Goal: Complete application form: Complete application form

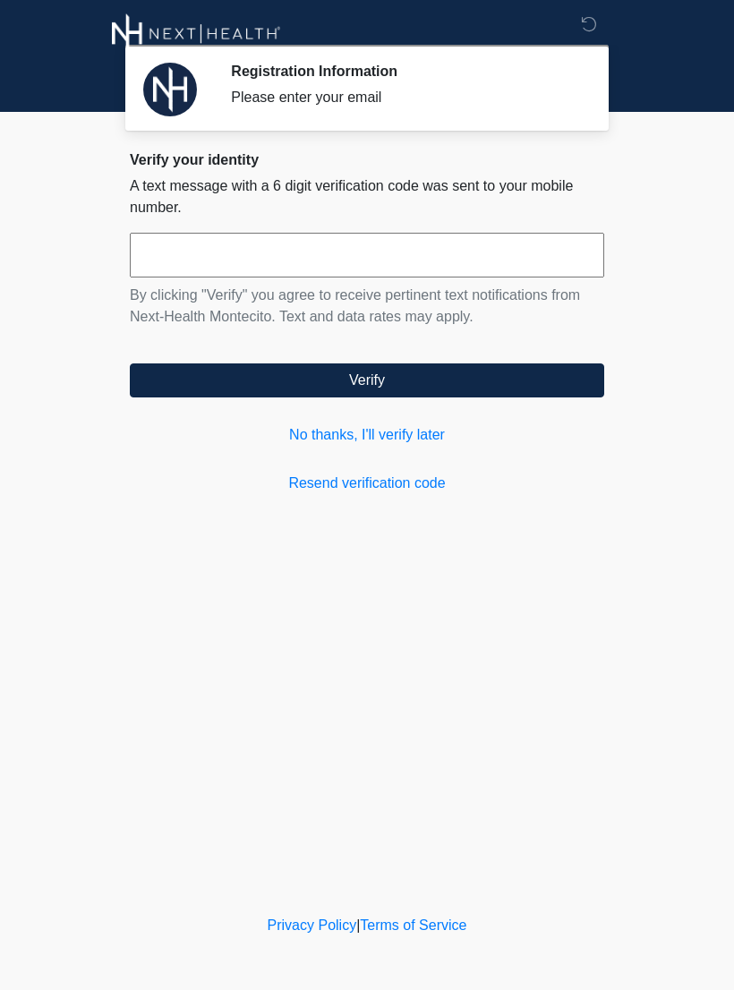
click at [187, 258] on input "text" at bounding box center [367, 255] width 475 height 45
type input "******"
click at [446, 390] on button "Verify" at bounding box center [367, 381] width 475 height 34
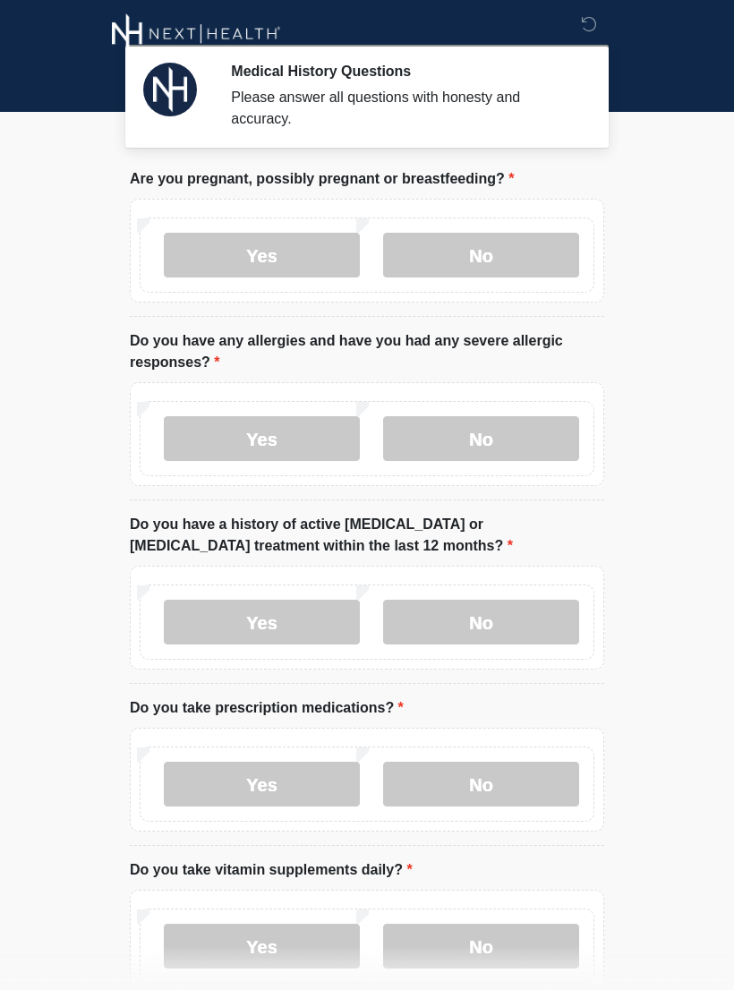
click at [503, 263] on label "No" at bounding box center [481, 255] width 196 height 45
click at [315, 433] on label "Yes" at bounding box center [262, 438] width 196 height 45
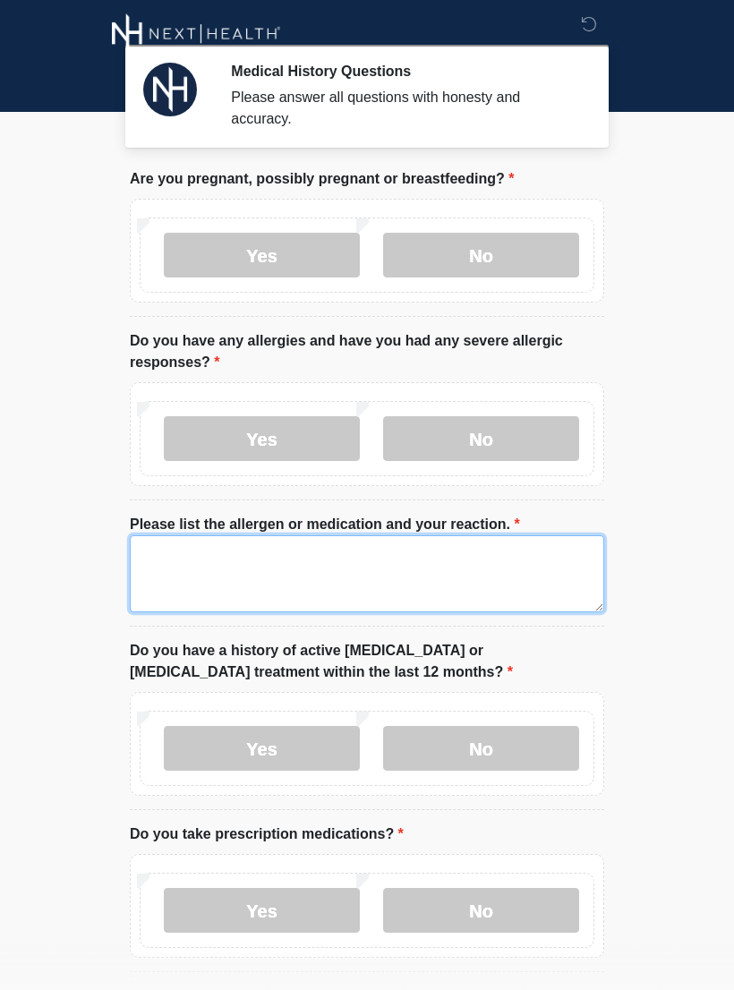
click at [182, 557] on textarea "Please list the allergen or medication and your reaction." at bounding box center [367, 573] width 475 height 77
click at [557, 552] on textarea "**********" at bounding box center [367, 573] width 475 height 77
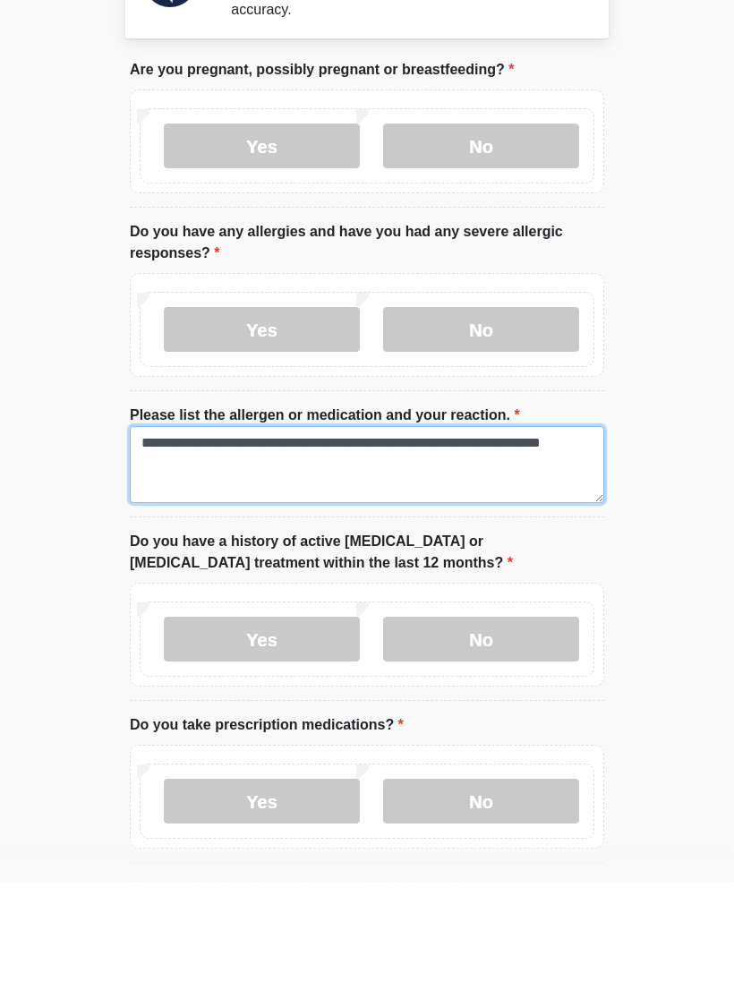
type textarea "**********"
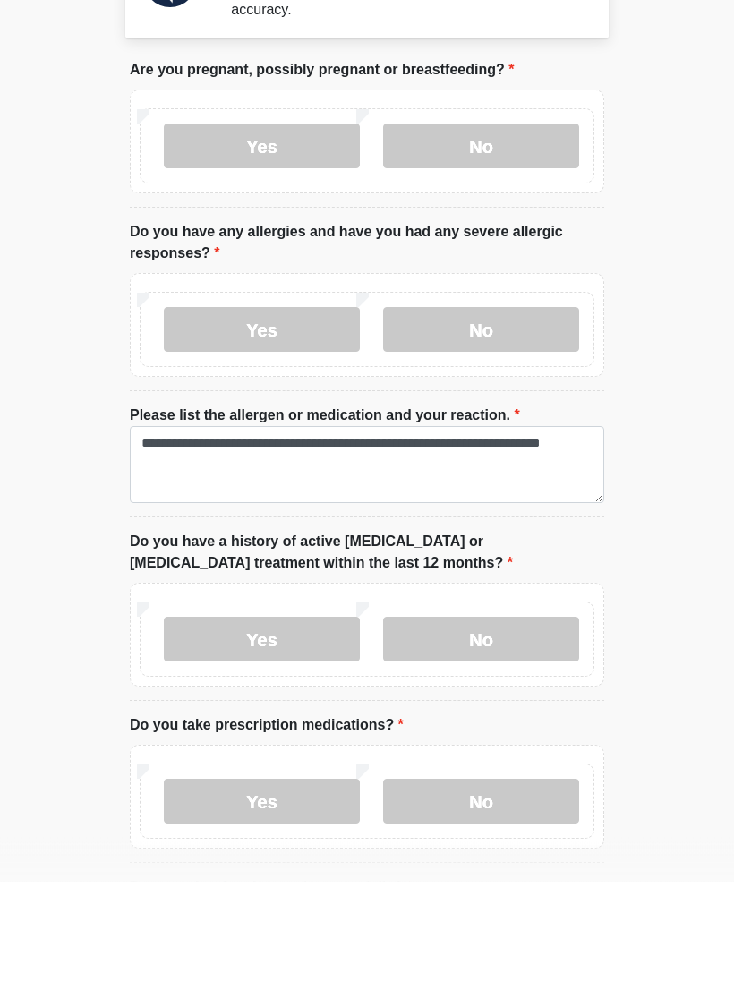
click at [501, 726] on label "No" at bounding box center [481, 748] width 196 height 45
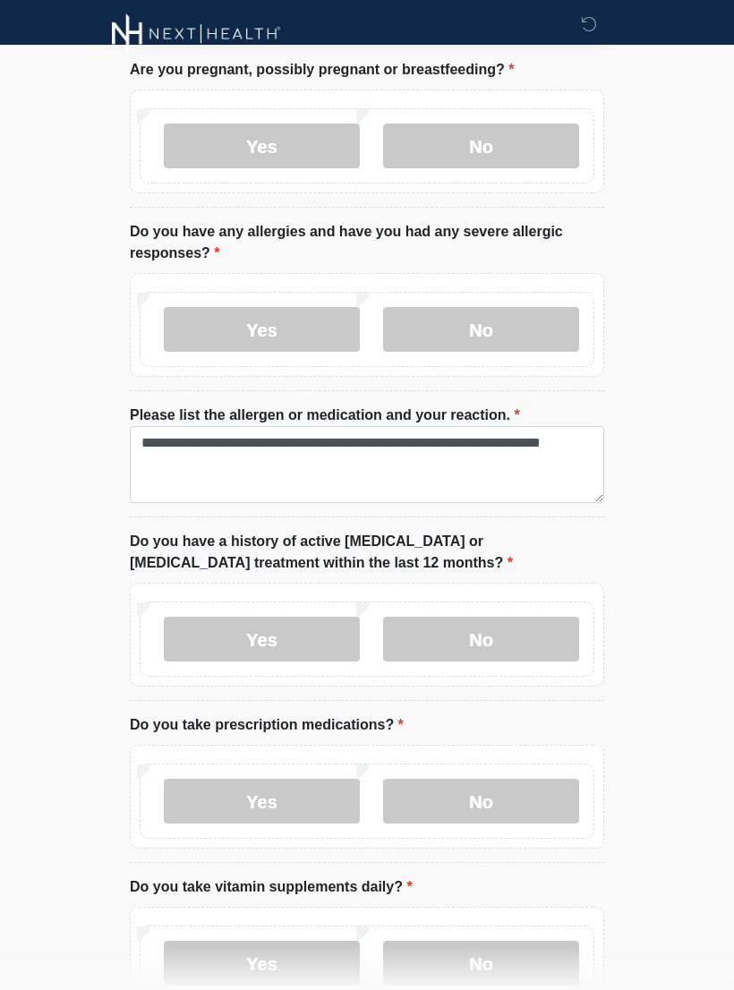
click at [475, 801] on label "No" at bounding box center [481, 801] width 196 height 45
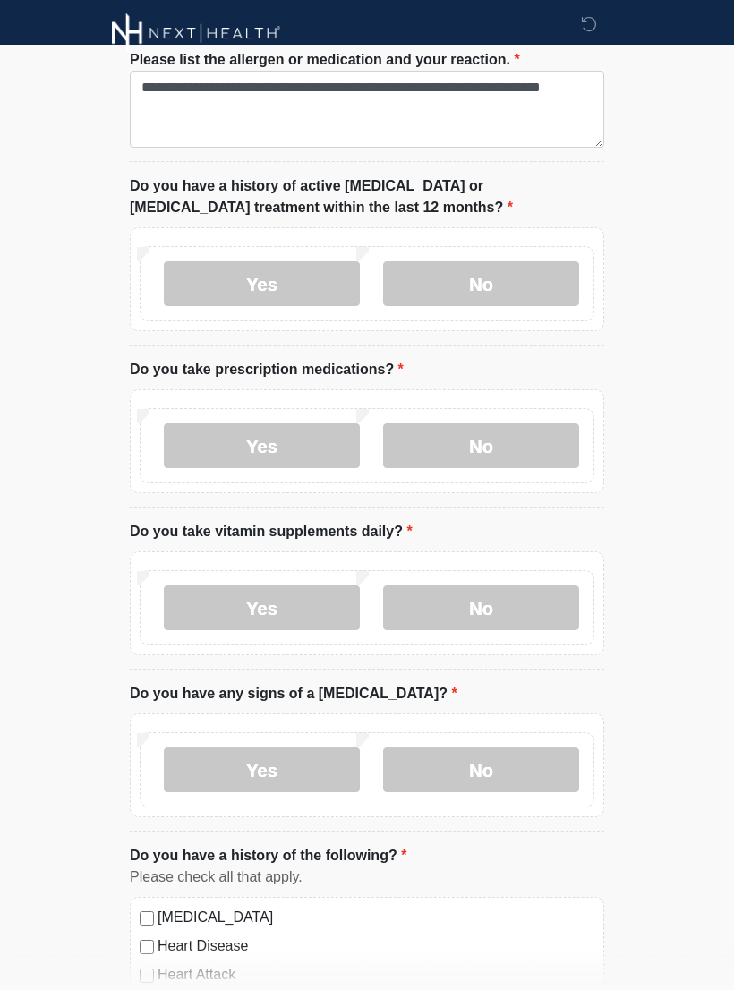
scroll to position [466, 0]
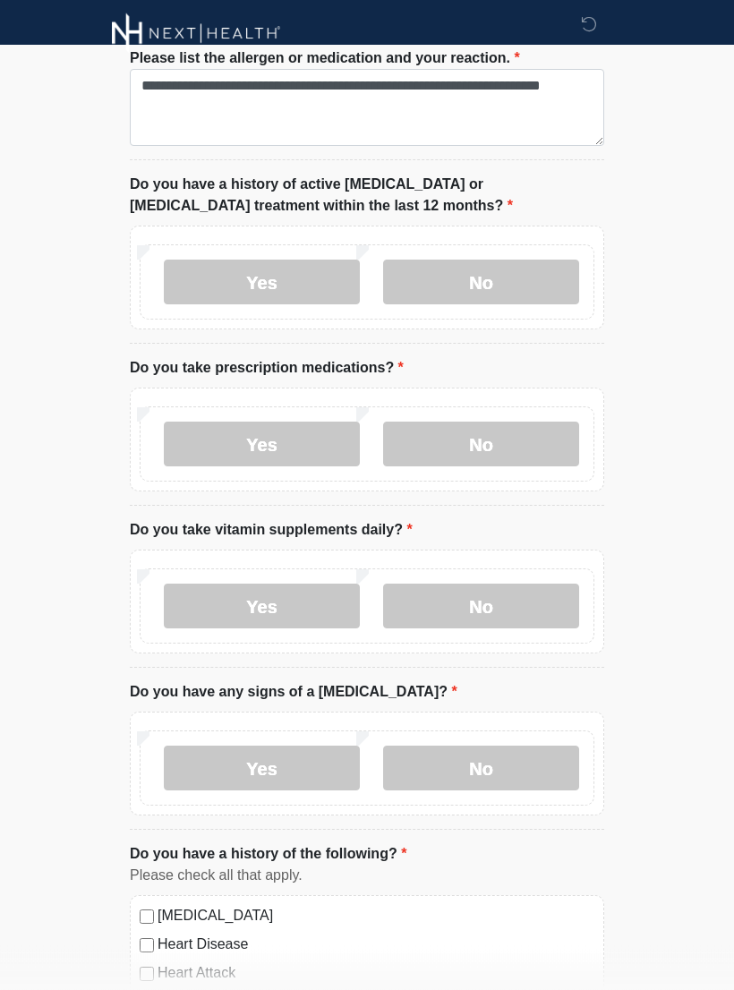
click at [291, 605] on label "Yes" at bounding box center [262, 607] width 196 height 45
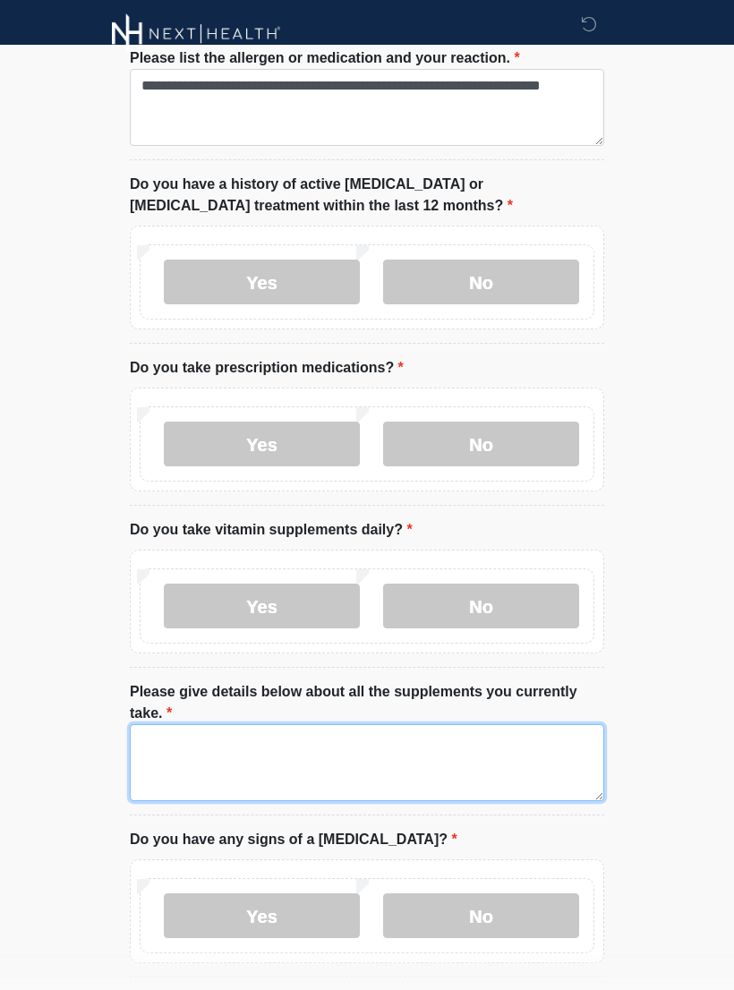
click at [153, 741] on textarea "Please give details below about all the supplements you currently take." at bounding box center [367, 762] width 475 height 77
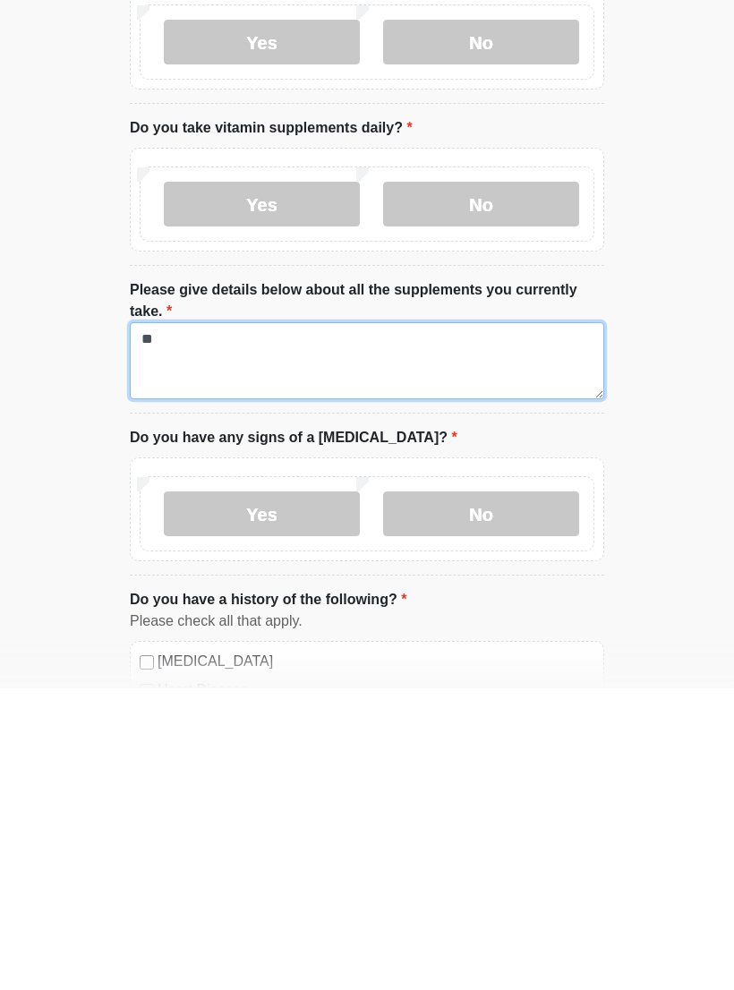
type textarea "*"
type textarea "**********"
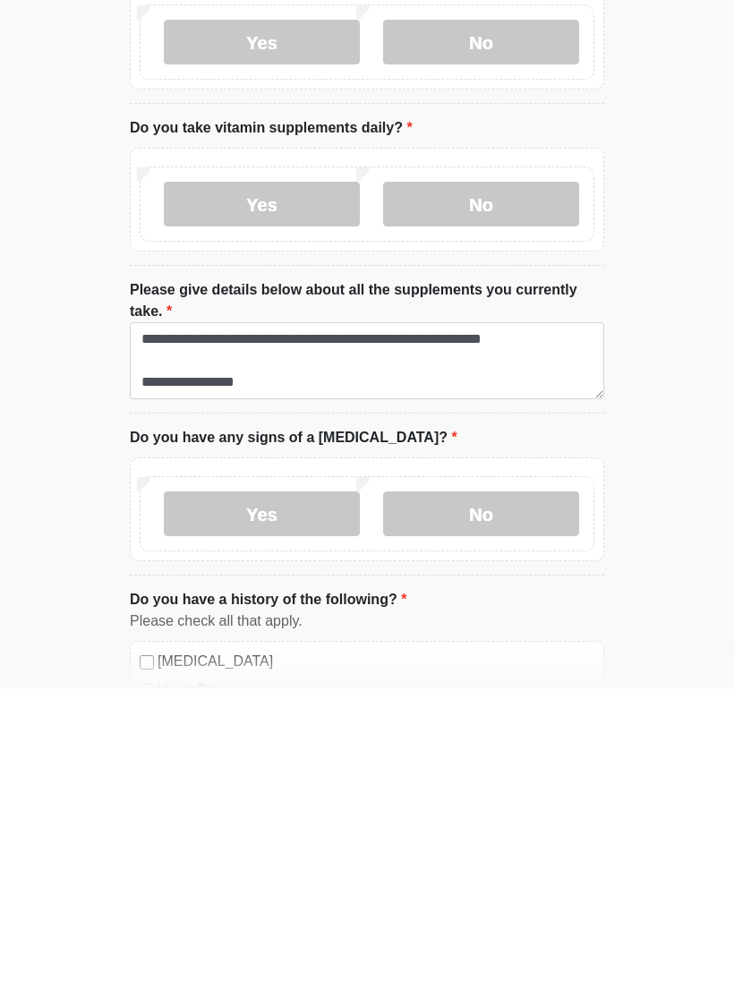
click at [493, 793] on label "No" at bounding box center [481, 815] width 196 height 45
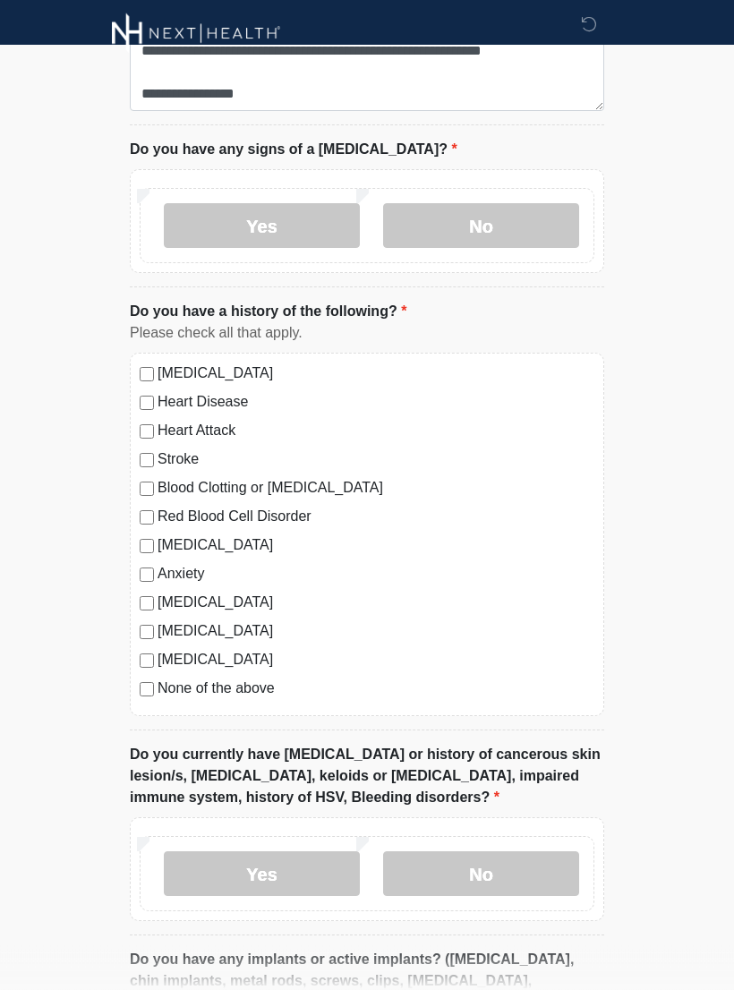
scroll to position [1147, 0]
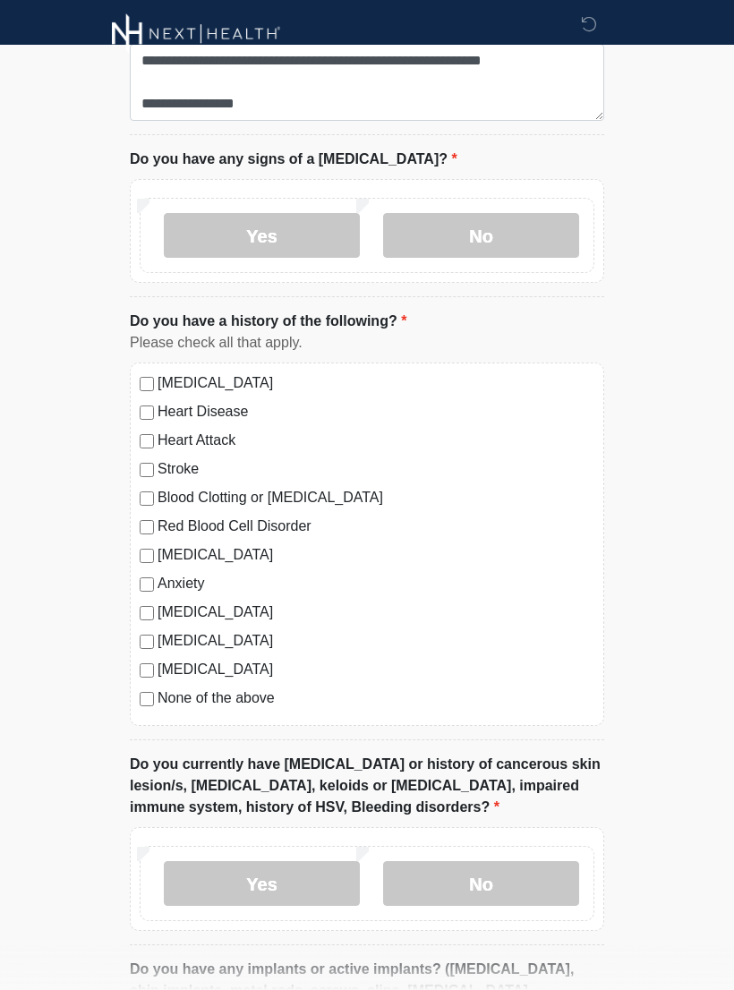
click at [151, 630] on div "[MEDICAL_DATA]" at bounding box center [367, 640] width 455 height 21
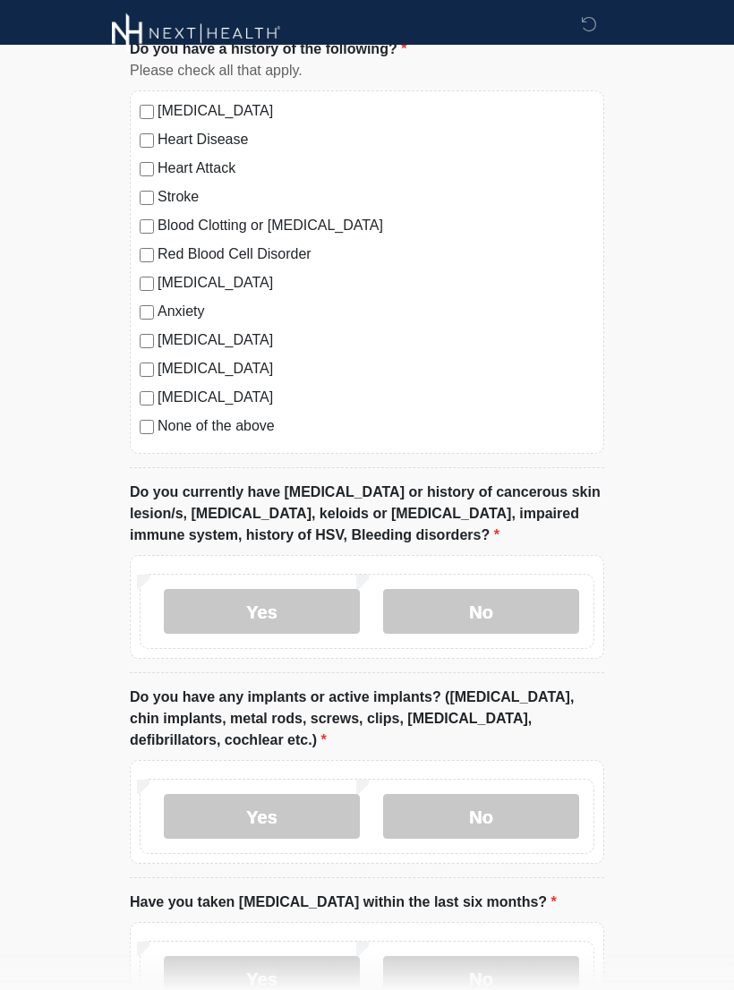
scroll to position [1422, 0]
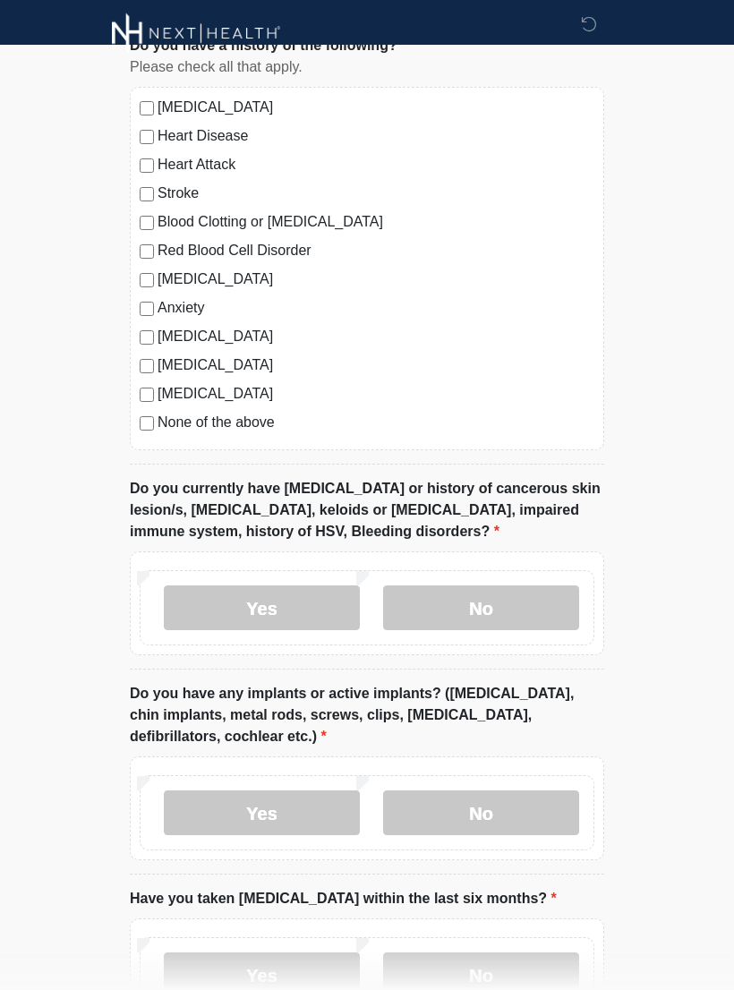
click at [316, 604] on label "Yes" at bounding box center [262, 609] width 196 height 45
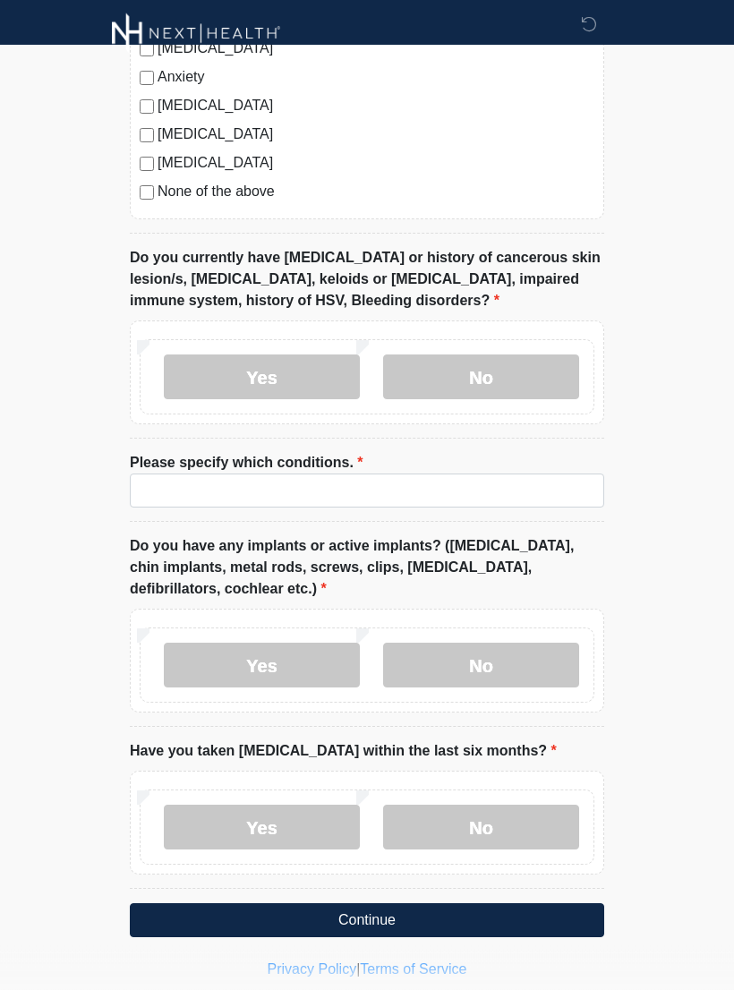
scroll to position [1665, 0]
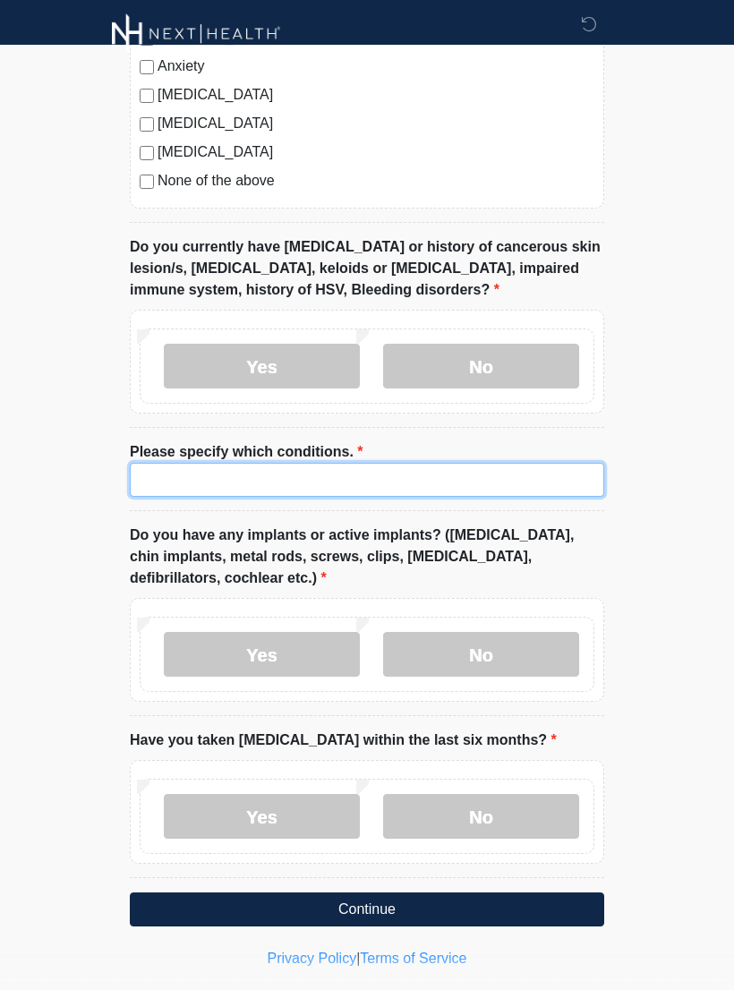
click at [226, 481] on input "Please specify which conditions." at bounding box center [367, 480] width 475 height 34
click at [180, 486] on input "Please specify which conditions." at bounding box center [367, 480] width 475 height 34
click at [168, 486] on input "Please specify which conditions." at bounding box center [367, 480] width 475 height 34
click at [170, 484] on input "Please specify which conditions." at bounding box center [367, 480] width 475 height 34
type input "**********"
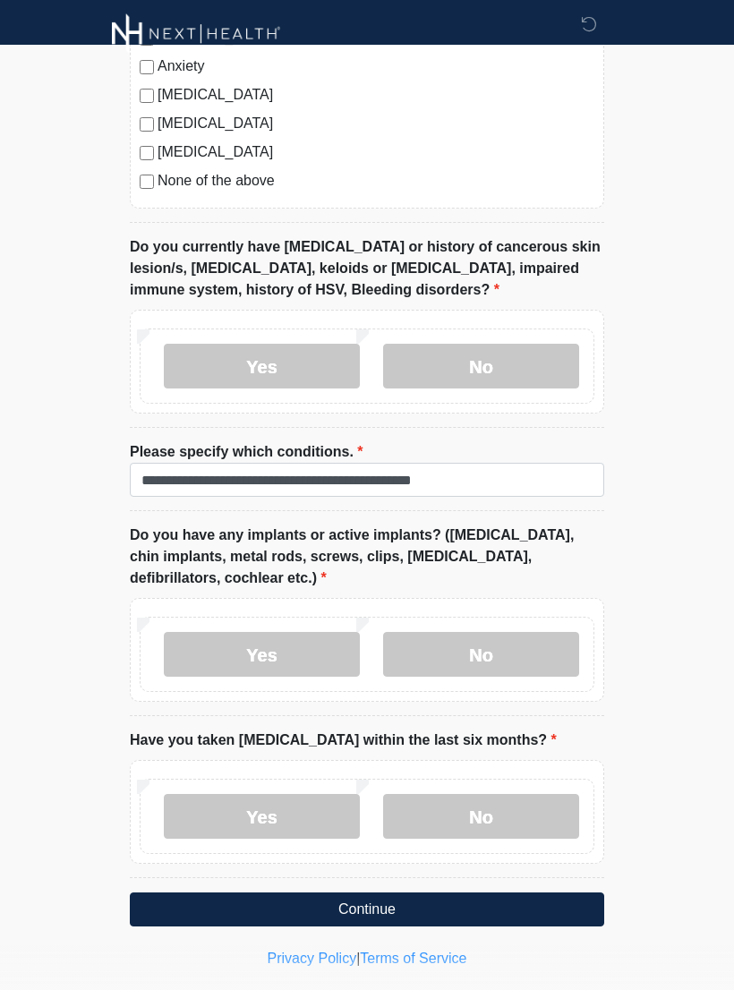
click at [304, 657] on label "Yes" at bounding box center [262, 654] width 196 height 45
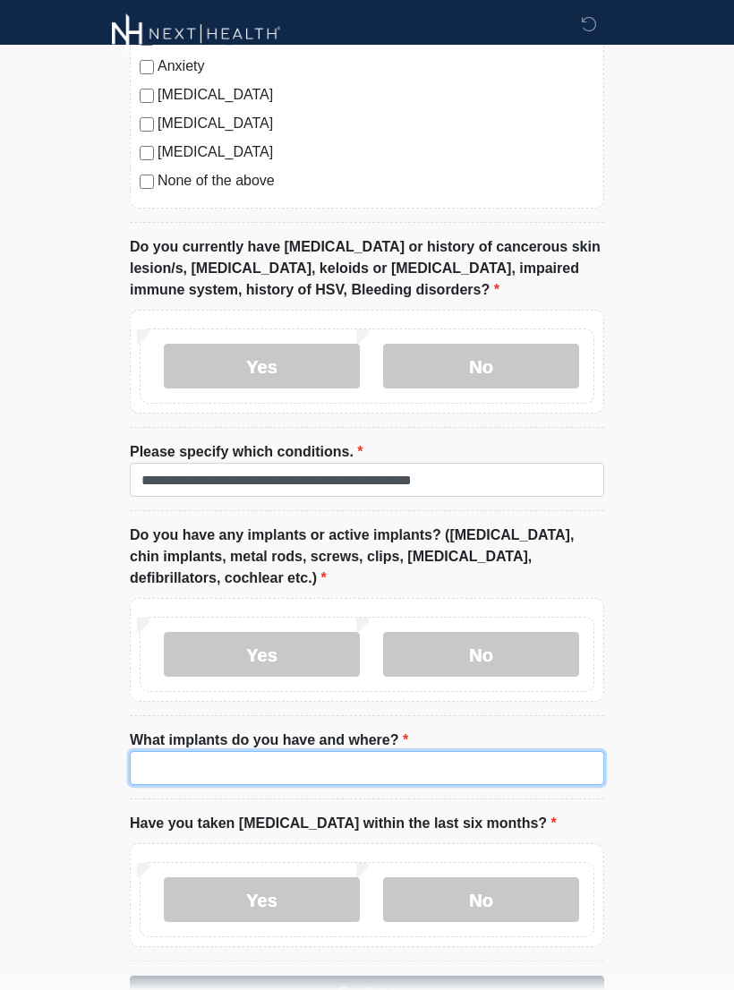
click at [171, 772] on input "What implants do you have and where?" at bounding box center [367, 768] width 475 height 34
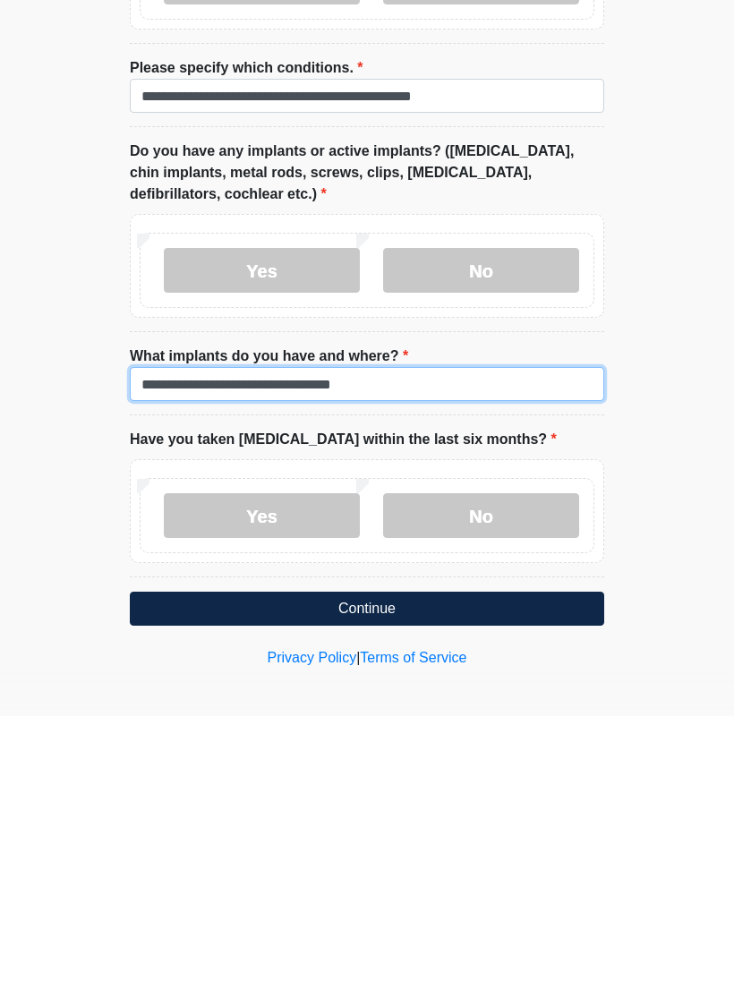
click at [331, 641] on input "**********" at bounding box center [367, 658] width 475 height 34
click at [143, 641] on input "**********" at bounding box center [367, 658] width 475 height 34
click at [339, 641] on input "**********" at bounding box center [367, 658] width 475 height 34
click at [149, 641] on input "**********" at bounding box center [367, 658] width 475 height 34
type input "**********"
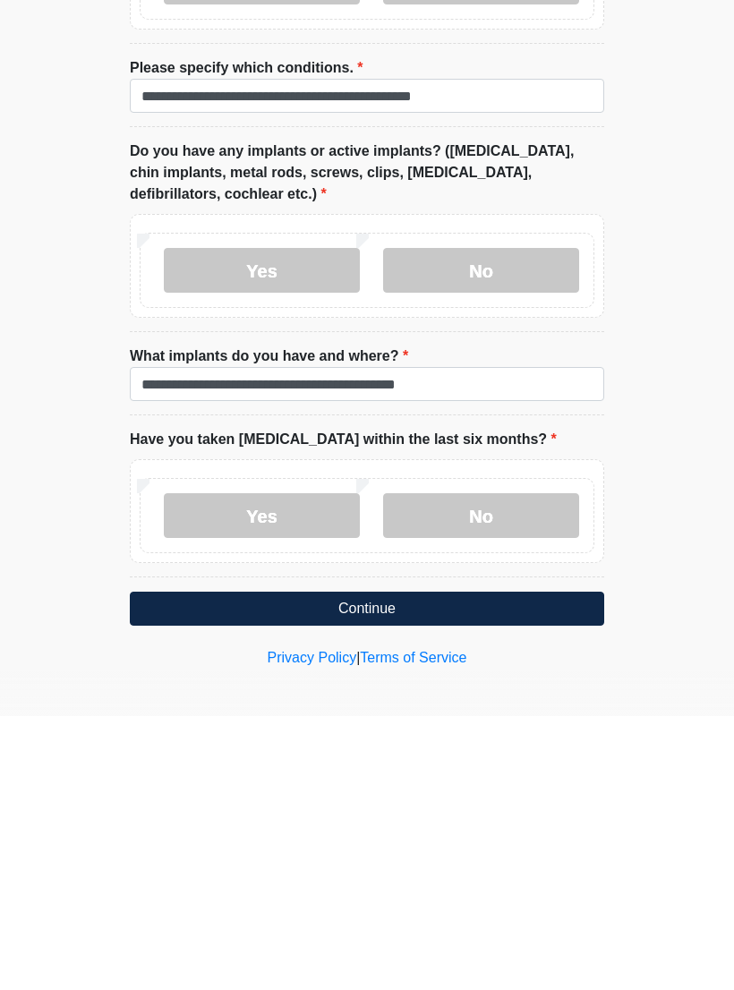
click at [492, 767] on label "No" at bounding box center [481, 789] width 196 height 45
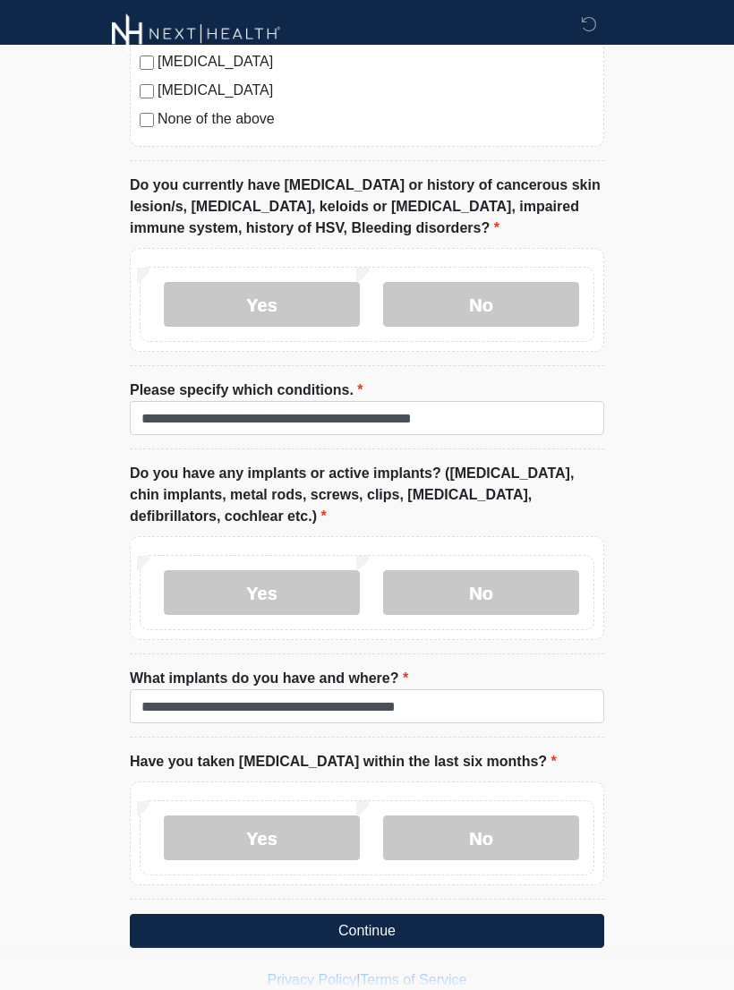
scroll to position [1747, 0]
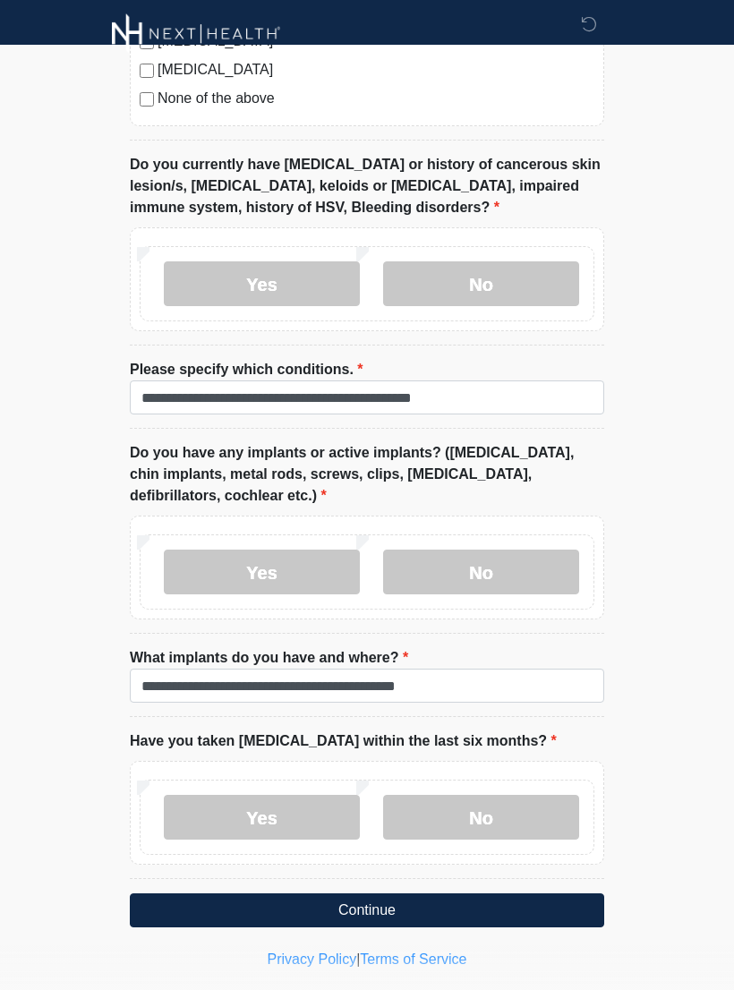
click at [429, 913] on button "Continue" at bounding box center [367, 911] width 475 height 34
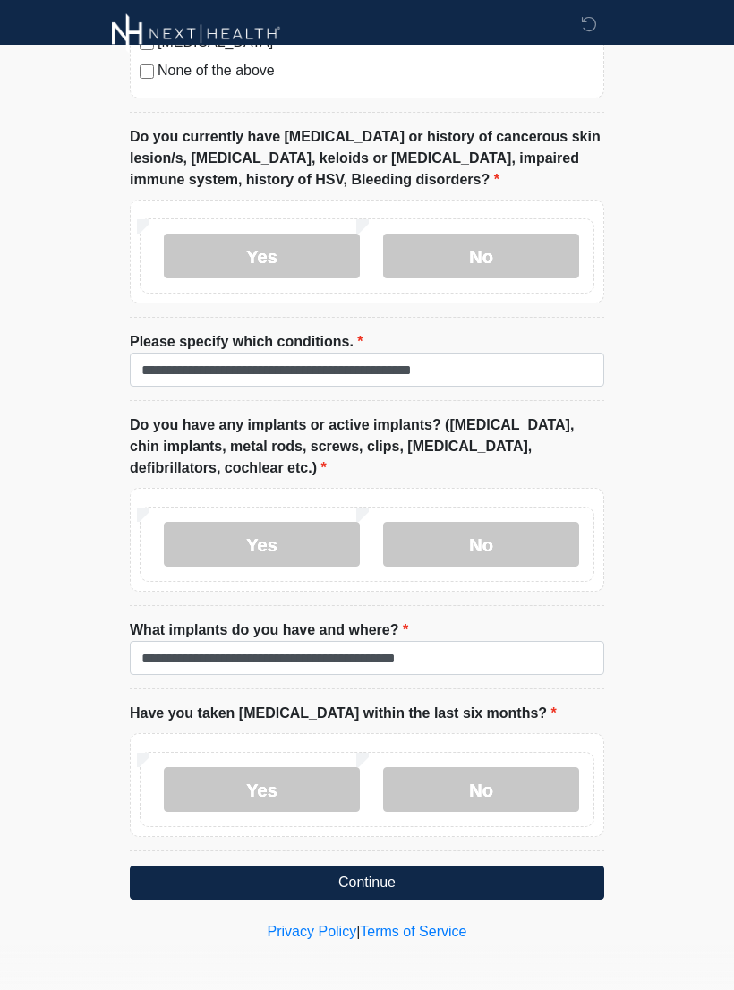
click at [427, 871] on button "Continue" at bounding box center [367, 883] width 475 height 34
click at [515, 872] on button "Continue" at bounding box center [367, 883] width 475 height 34
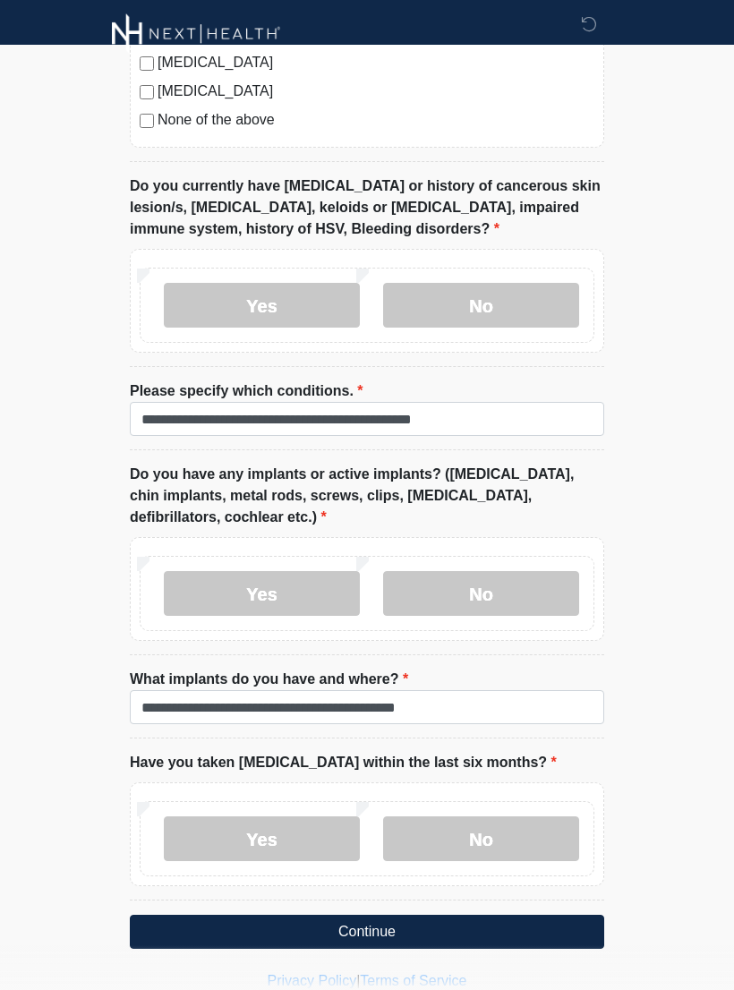
scroll to position [1747, 0]
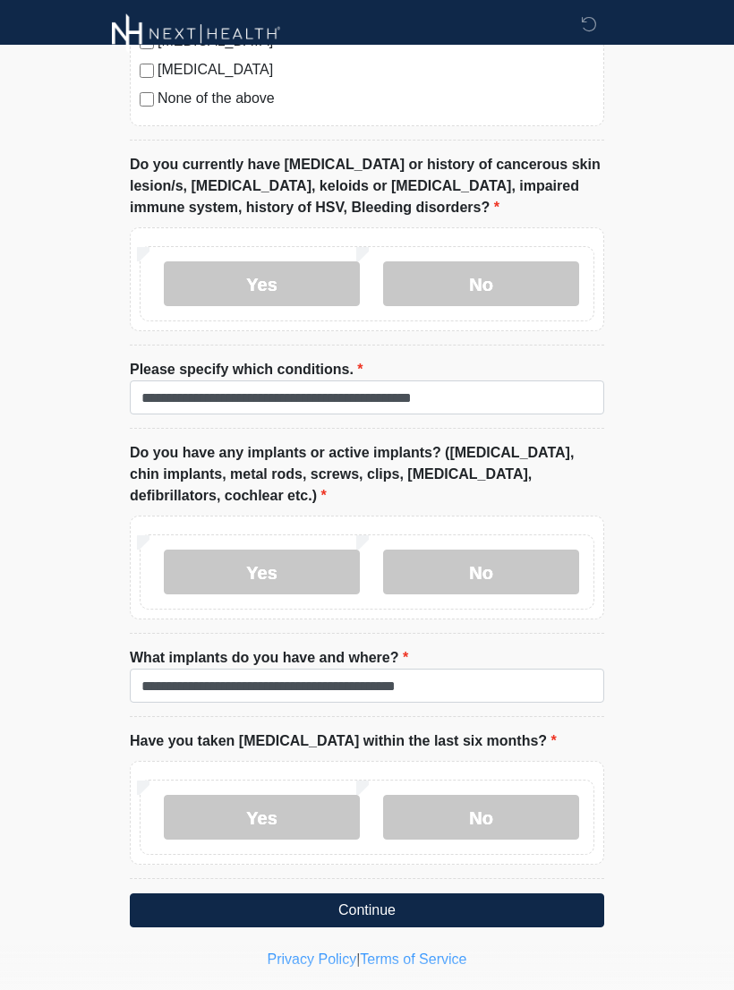
click at [492, 902] on button "Continue" at bounding box center [367, 911] width 475 height 34
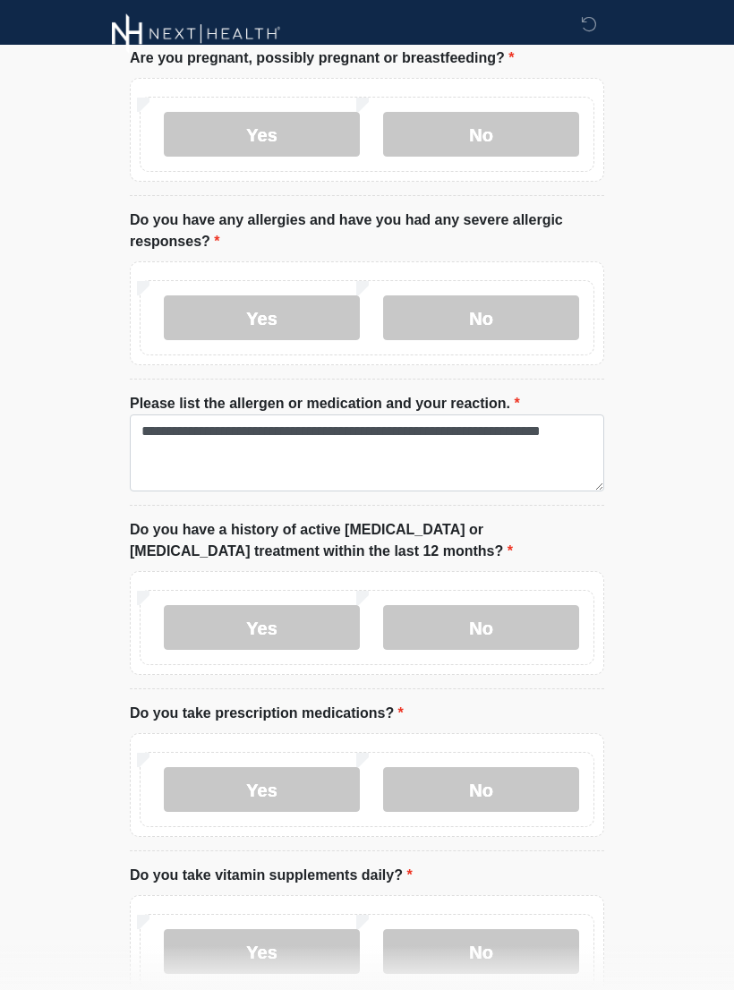
scroll to position [0, 0]
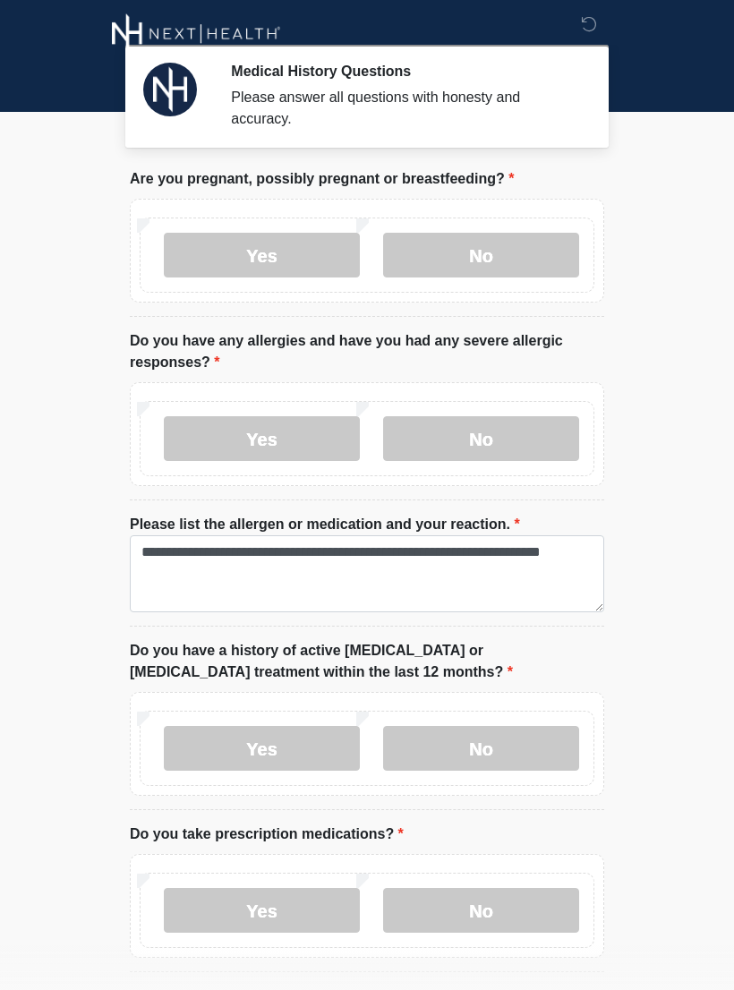
click at [637, 152] on body "Medical History Questions Please answer all questions with honesty and accuracy…" at bounding box center [367, 495] width 734 height 990
click at [295, 242] on label "Yes" at bounding box center [262, 255] width 196 height 45
click at [458, 253] on label "No" at bounding box center [481, 255] width 196 height 45
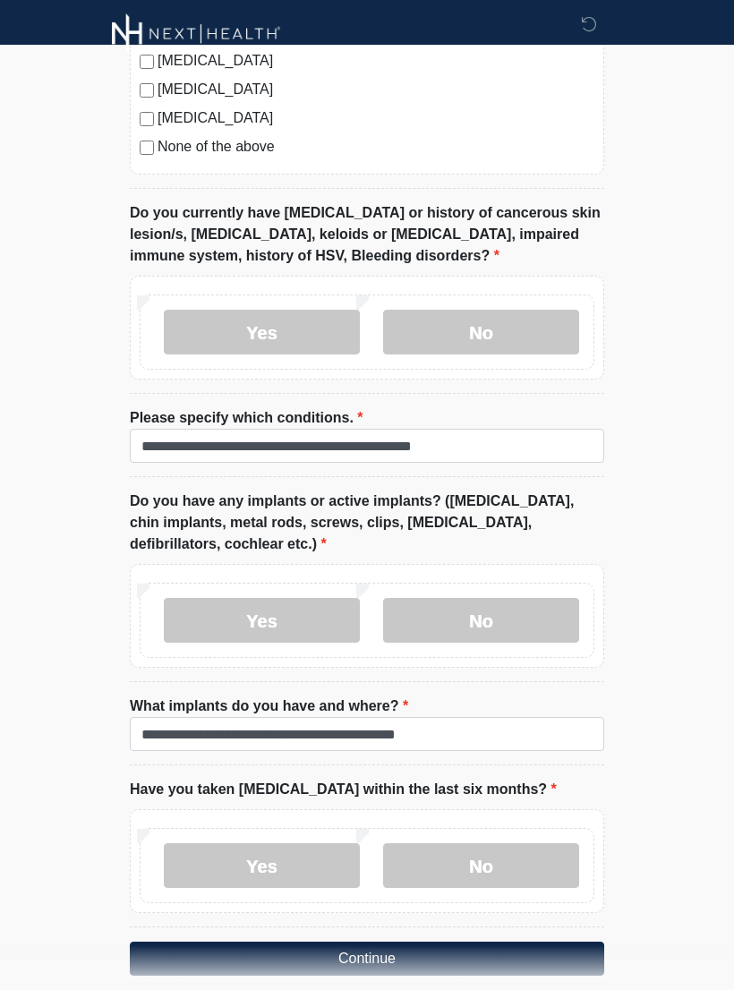
scroll to position [1747, 0]
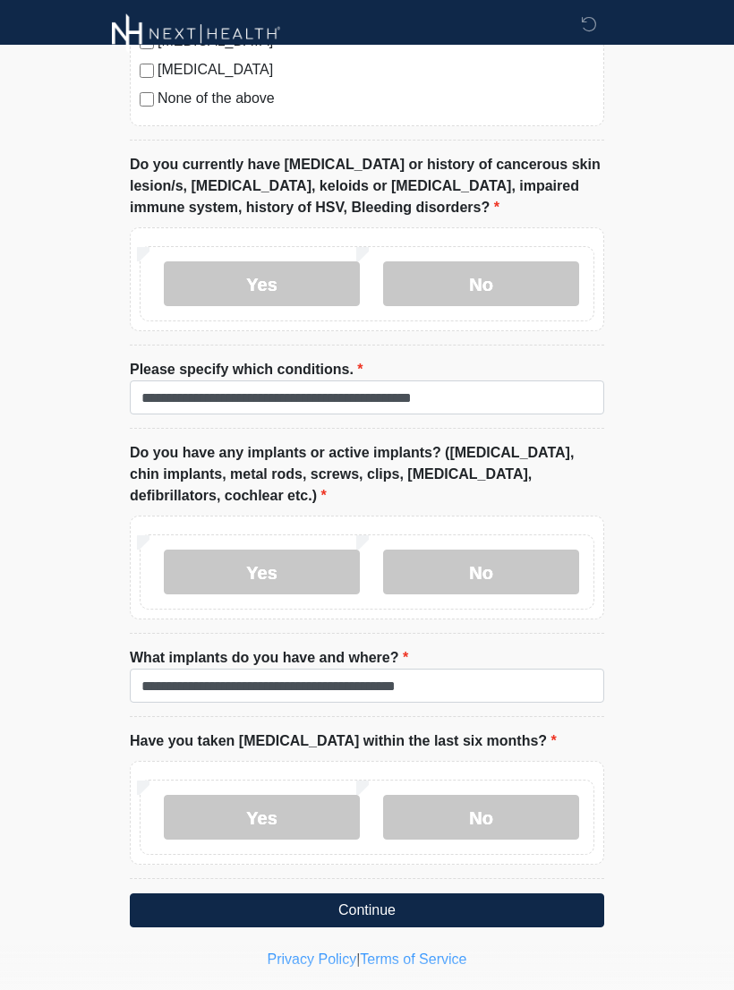
click at [436, 898] on button "Continue" at bounding box center [367, 911] width 475 height 34
click at [496, 897] on button "Continue" at bounding box center [367, 911] width 475 height 34
click at [462, 908] on button "Continue" at bounding box center [367, 911] width 475 height 34
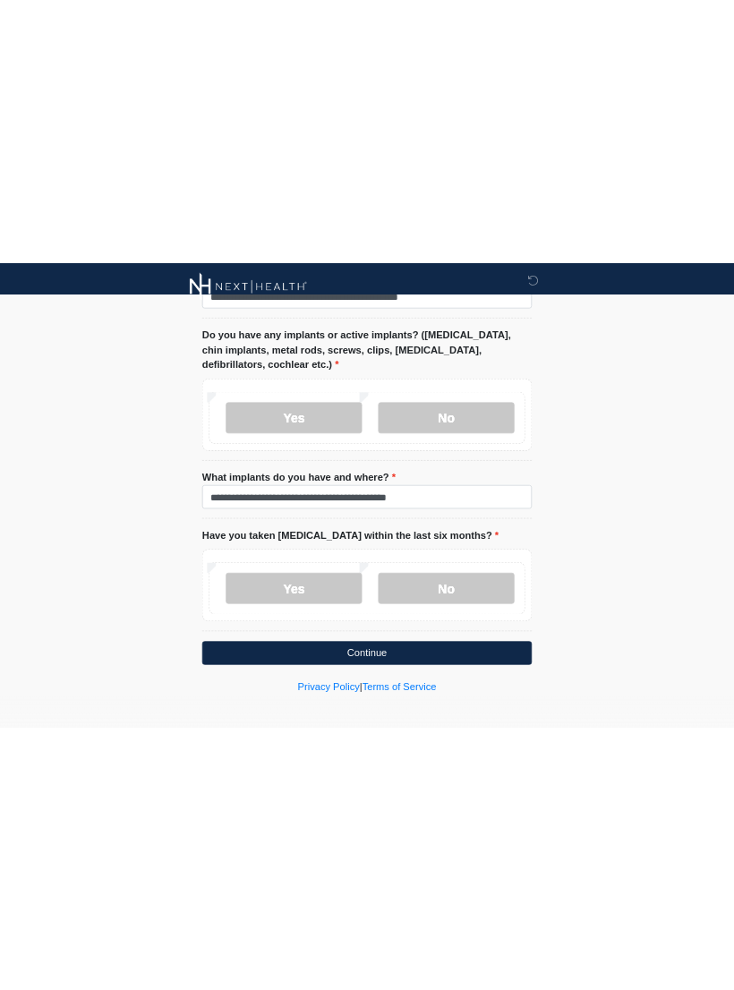
scroll to position [1775, 0]
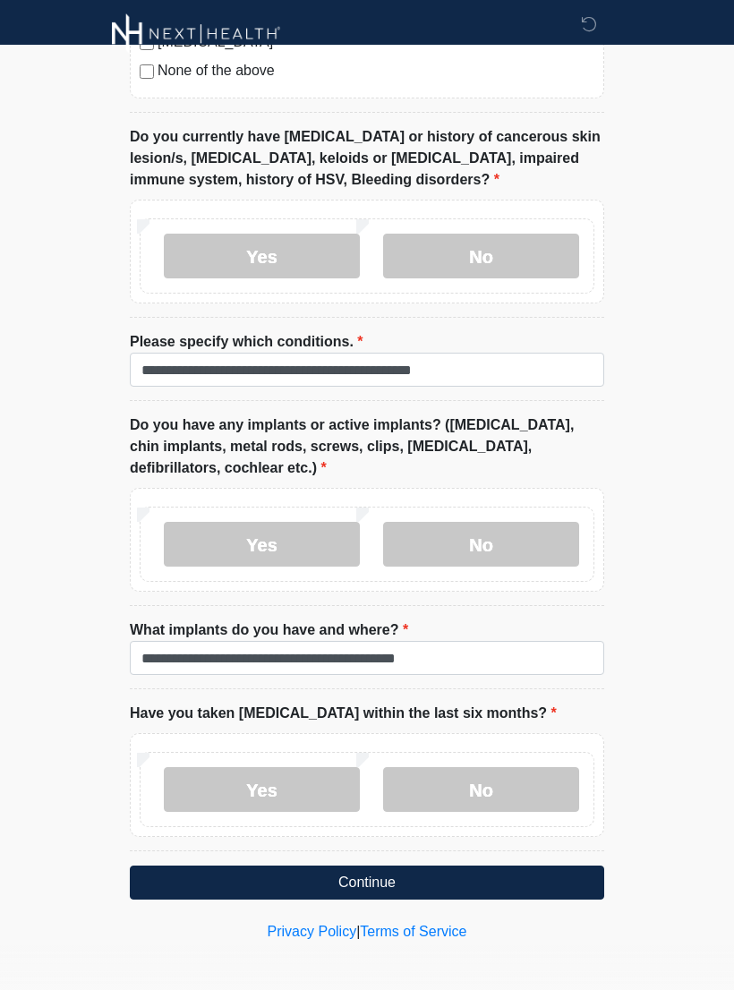
click at [459, 875] on button "Continue" at bounding box center [367, 883] width 475 height 34
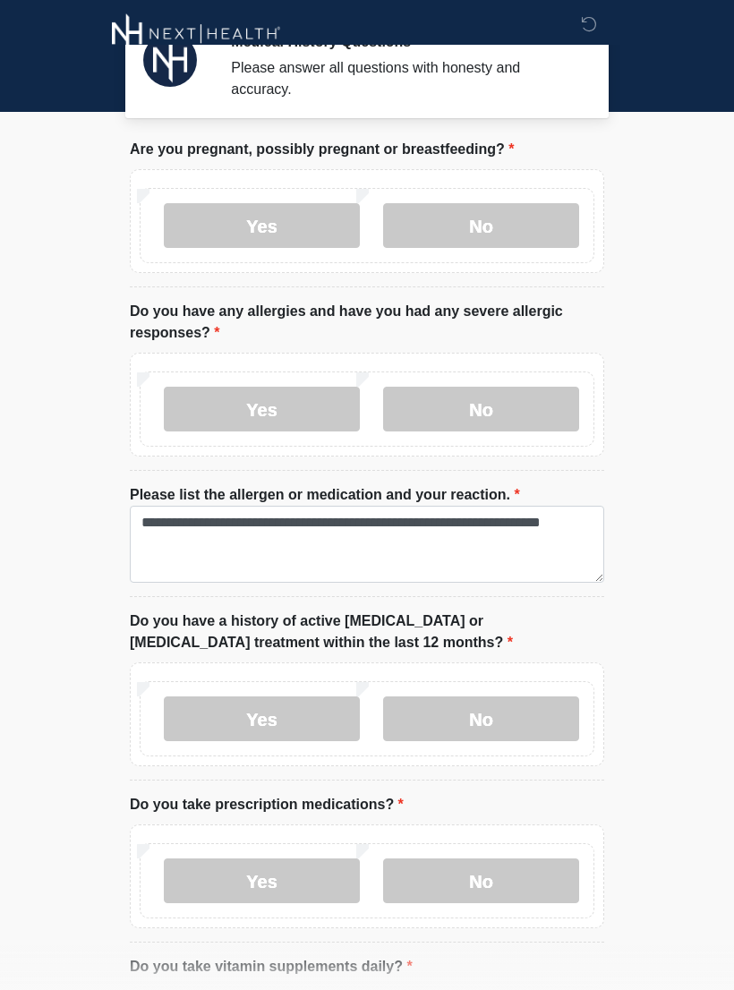
scroll to position [0, 0]
